Goal: Task Accomplishment & Management: Manage account settings

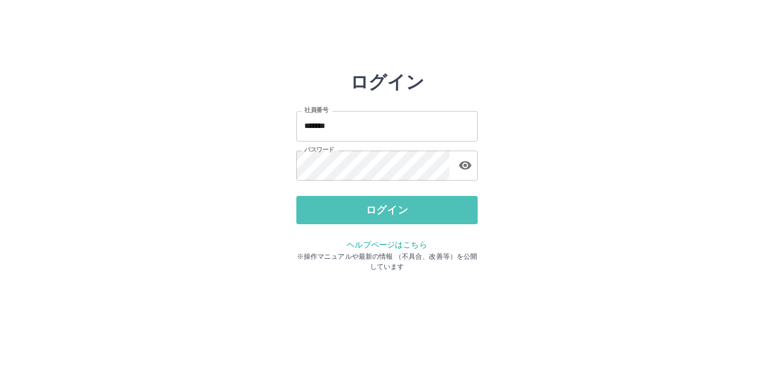
click at [400, 204] on button "ログイン" at bounding box center [386, 210] width 181 height 28
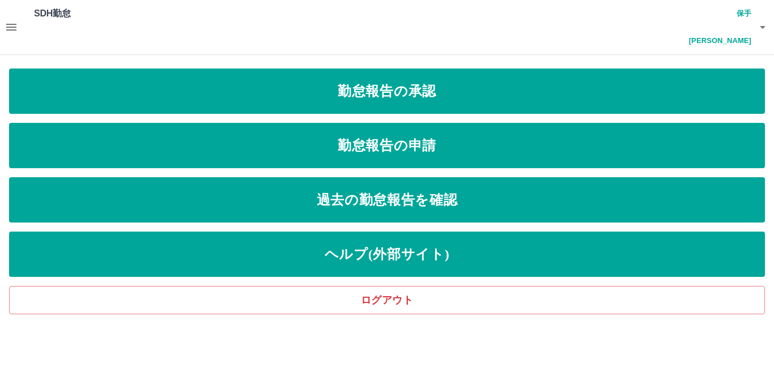
click at [9, 24] on icon "button" at bounding box center [11, 27] width 10 height 7
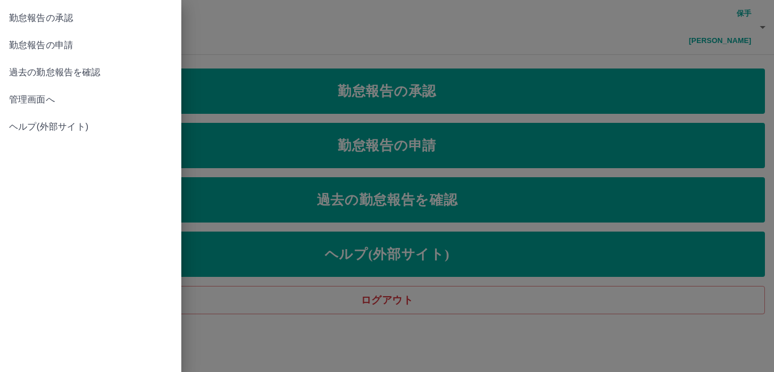
click at [48, 69] on span "過去の勤怠報告を確認" at bounding box center [90, 73] width 163 height 14
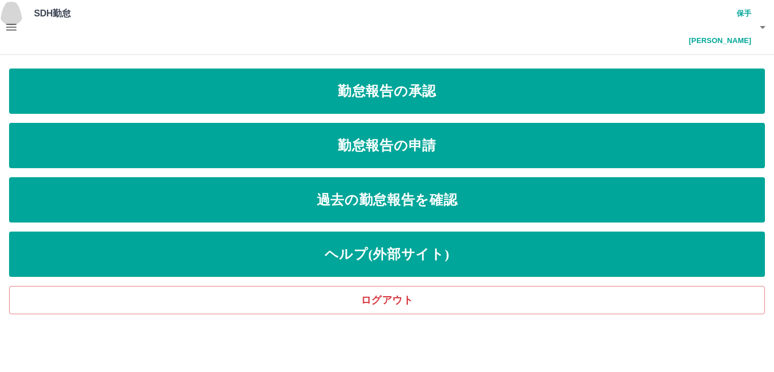
click at [7, 24] on icon "button" at bounding box center [11, 27] width 10 height 7
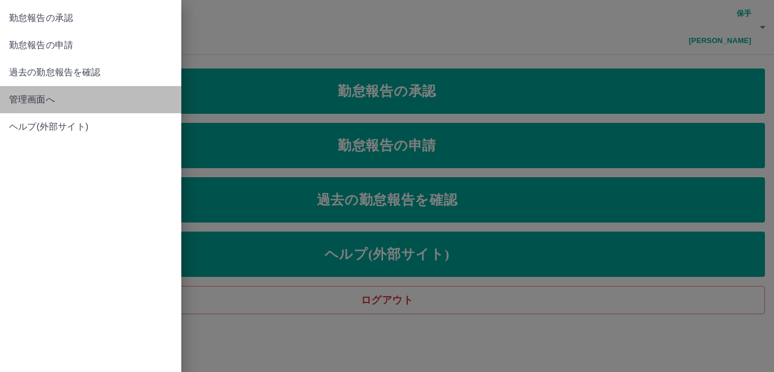
click at [29, 109] on link "管理画面へ" at bounding box center [90, 99] width 181 height 27
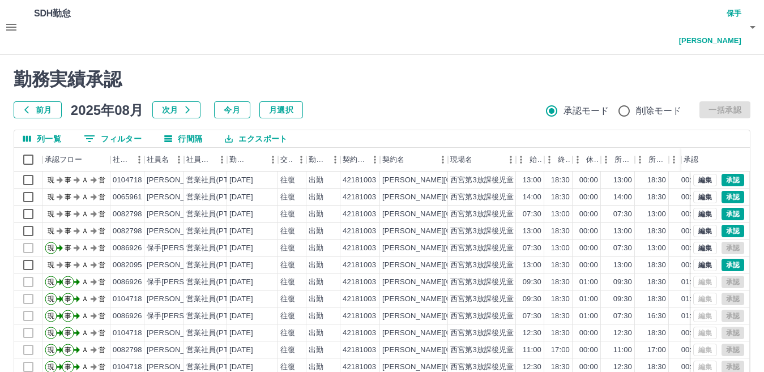
click at [28, 105] on icon "button" at bounding box center [26, 109] width 9 height 9
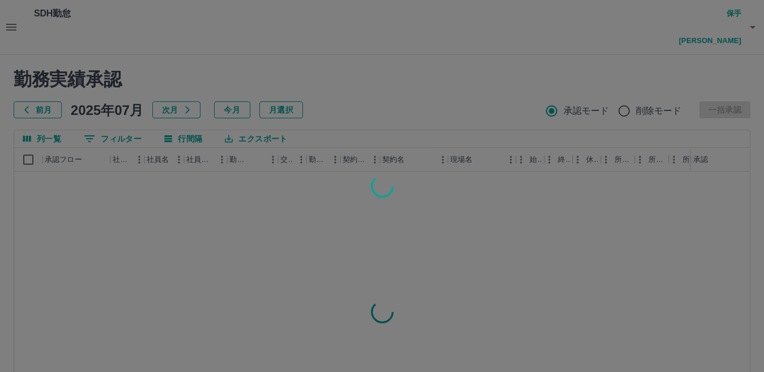
click at [28, 82] on div at bounding box center [382, 186] width 764 height 372
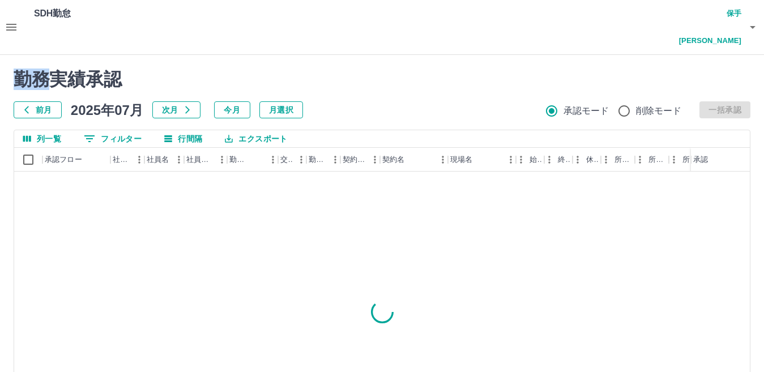
click at [28, 82] on div at bounding box center [382, 186] width 764 height 372
click at [28, 105] on icon "button" at bounding box center [26, 109] width 9 height 9
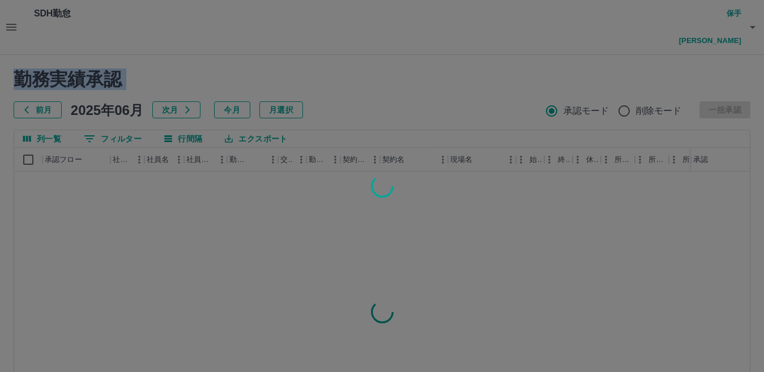
click at [28, 82] on div at bounding box center [382, 186] width 764 height 372
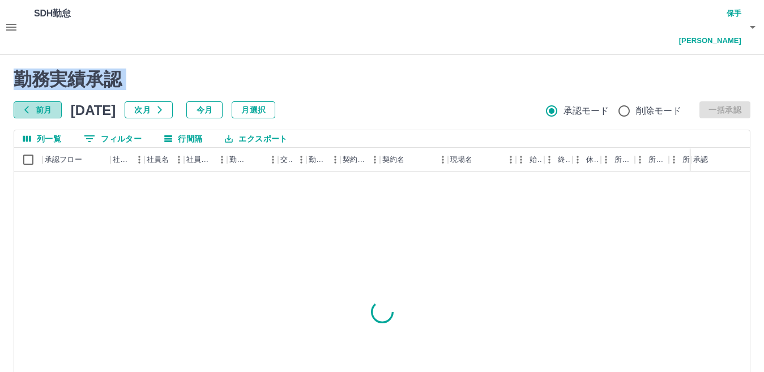
click at [28, 105] on icon "button" at bounding box center [26, 109] width 9 height 9
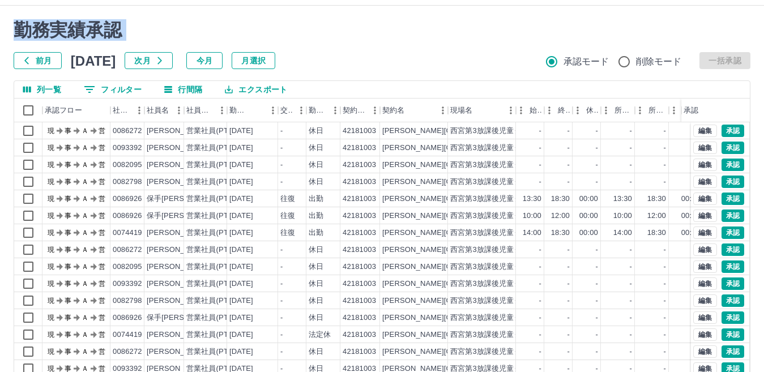
scroll to position [106, 0]
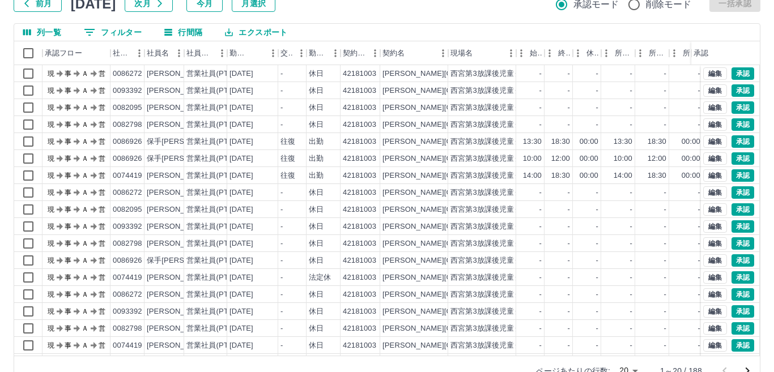
click at [618, 344] on body "SDH勤怠 保手濱　るみ 勤務実績承認 前月 2025年04月 次月 今月 月選択 承認モード 削除モード 一括承認 列一覧 0 フィルター 行間隔 エクスポ…" at bounding box center [387, 147] width 774 height 506
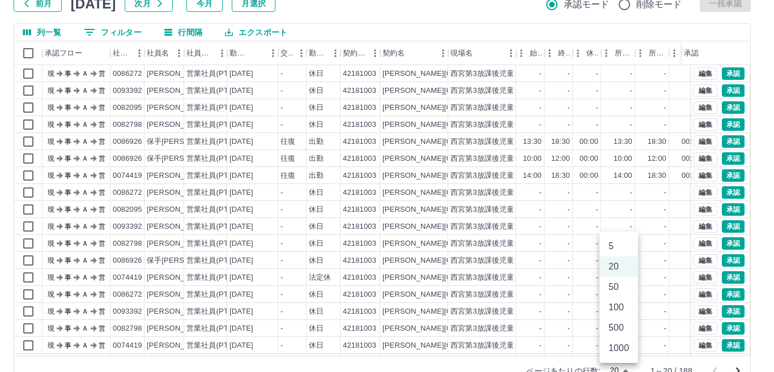
click at [618, 345] on li "1000" at bounding box center [618, 348] width 39 height 20
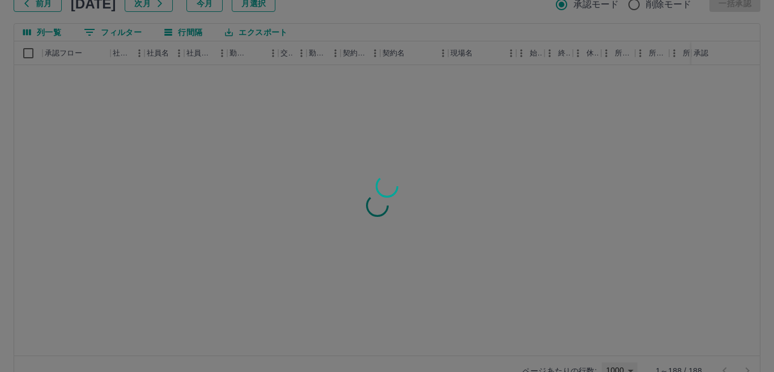
type input "****"
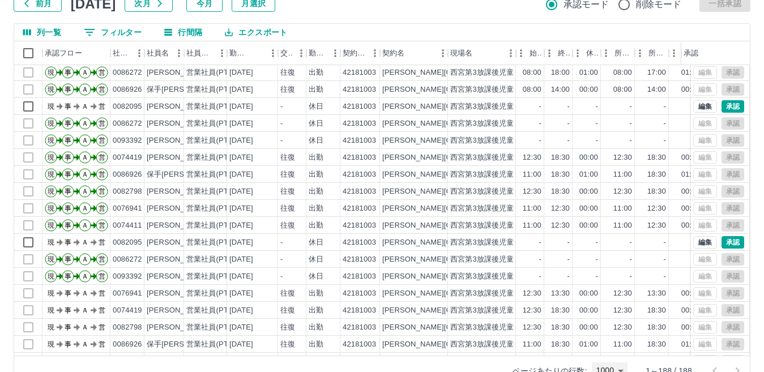
scroll to position [1926, 0]
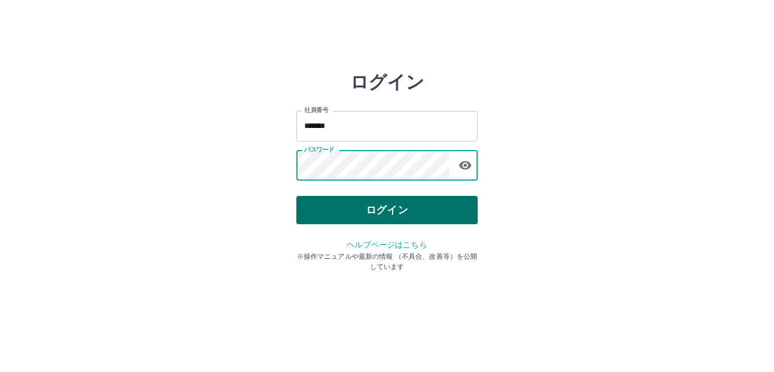
click at [322, 204] on button "ログイン" at bounding box center [386, 210] width 181 height 28
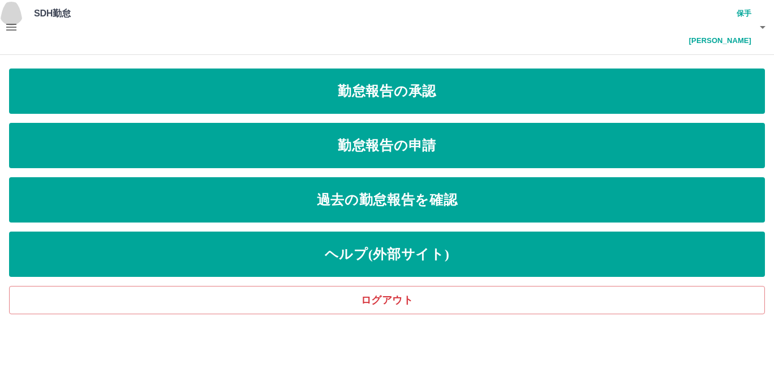
click at [8, 20] on icon "button" at bounding box center [12, 27] width 14 height 14
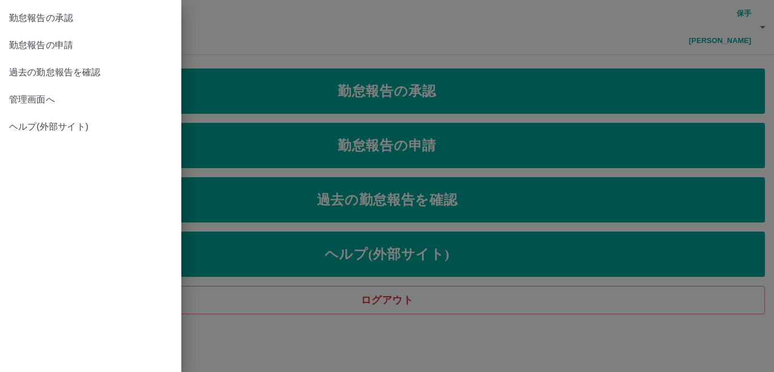
click at [66, 106] on link "管理画面へ" at bounding box center [90, 99] width 181 height 27
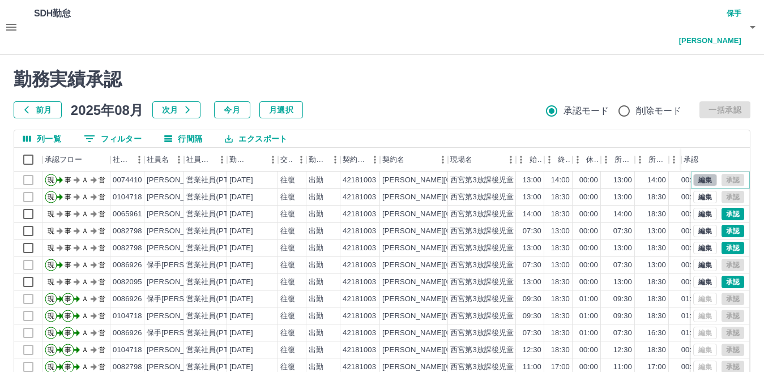
click at [697, 174] on button "編集" at bounding box center [705, 180] width 24 height 12
